Goal: Contribute content: Add original content to the website for others to see

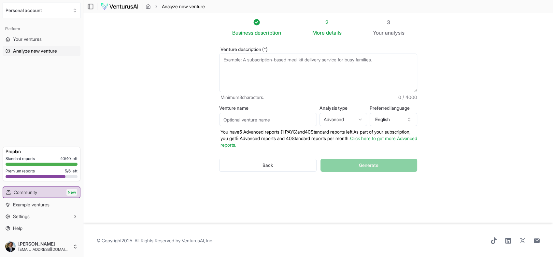
click at [248, 62] on textarea "Venture description (*)" at bounding box center [318, 72] width 198 height 38
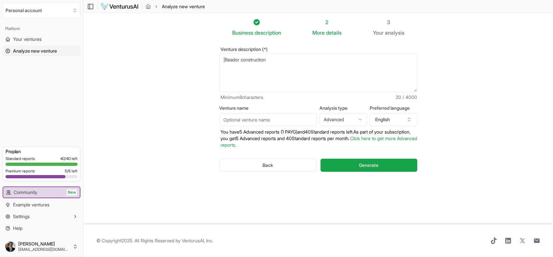
click at [226, 57] on textarea "|Beador construction" at bounding box center [318, 72] width 198 height 38
click at [279, 57] on textarea "Beador construction" at bounding box center [318, 72] width 198 height 38
type textarea "Beador construction [US_STATE]"
click at [360, 120] on html "We value your privacy We use cookies to enhance your browsing experience, serve…" at bounding box center [276, 128] width 553 height 257
select select "standard"
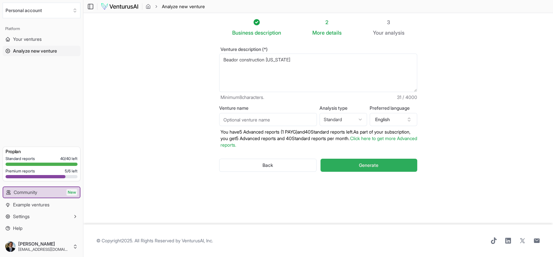
click at [347, 165] on button "Generate" at bounding box center [369, 164] width 97 height 13
